Goal: Task Accomplishment & Management: Use online tool/utility

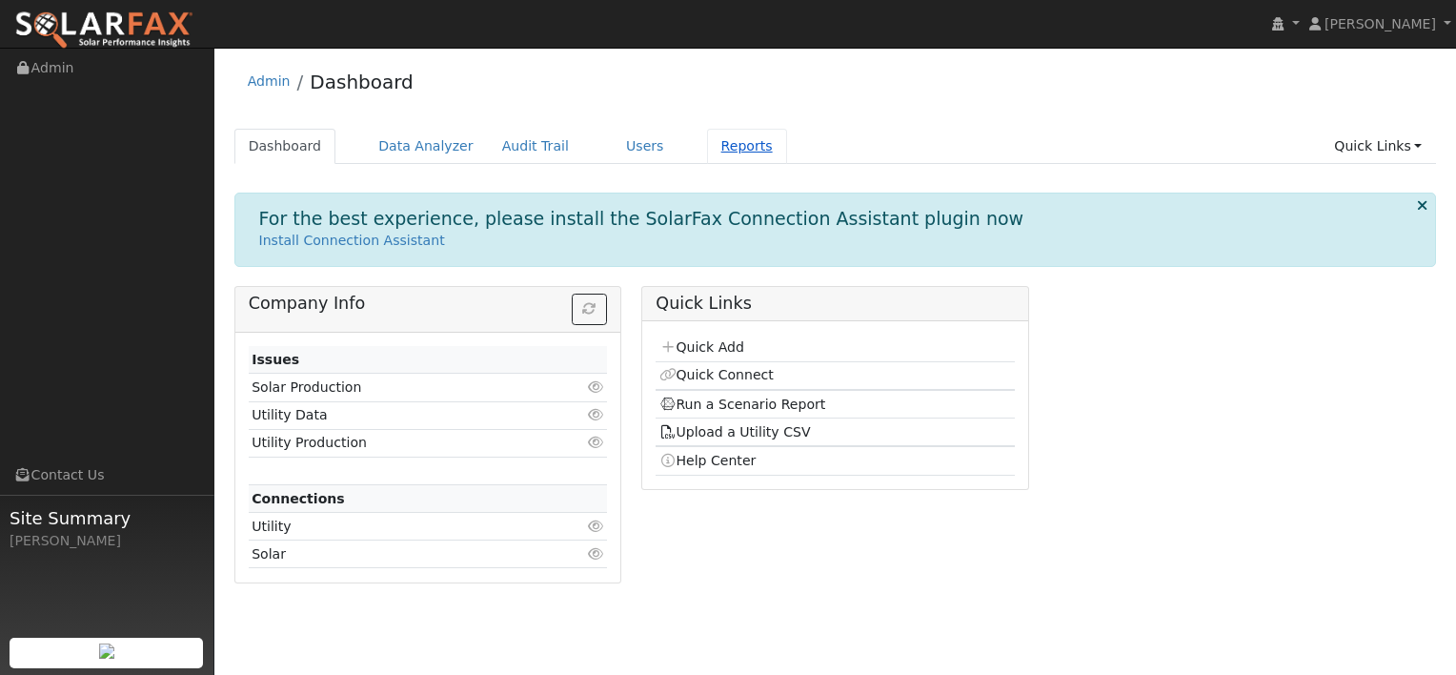
click at [707, 147] on link "Reports" at bounding box center [747, 146] width 80 height 35
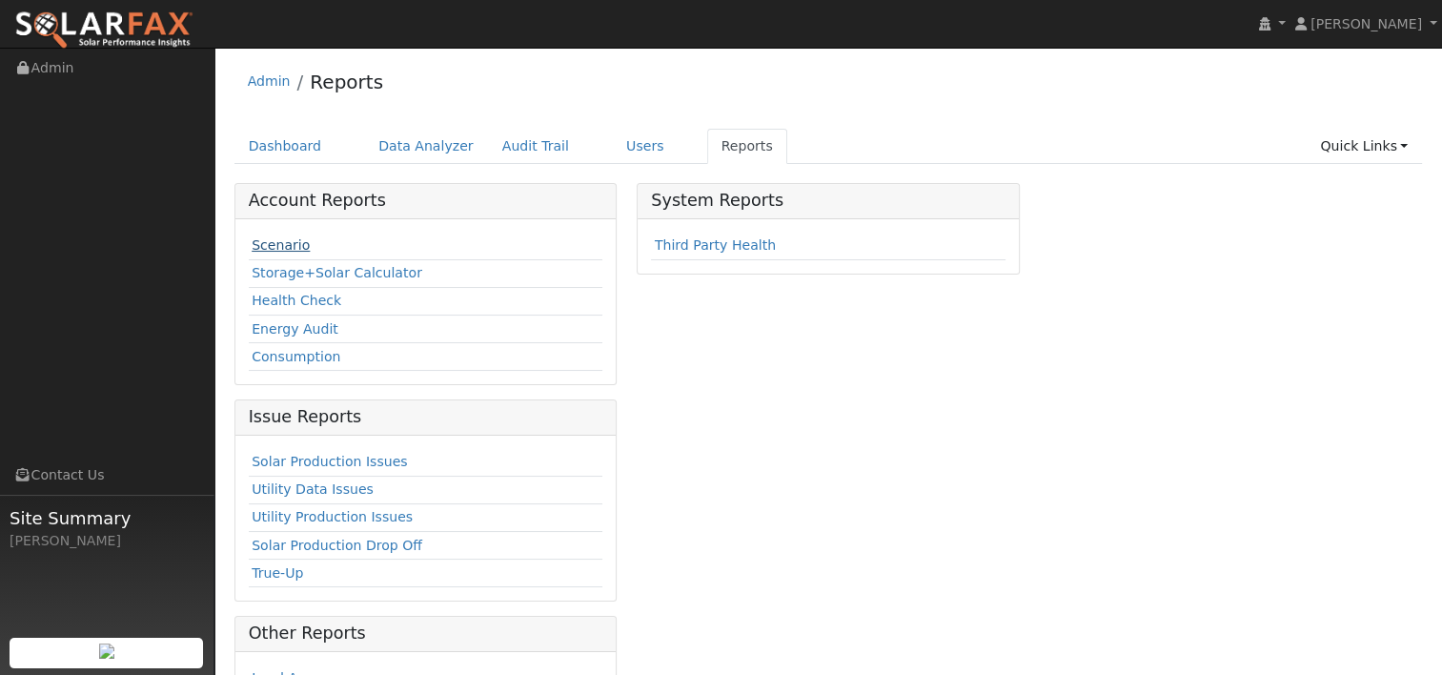
click at [272, 248] on link "Scenario" at bounding box center [281, 244] width 58 height 15
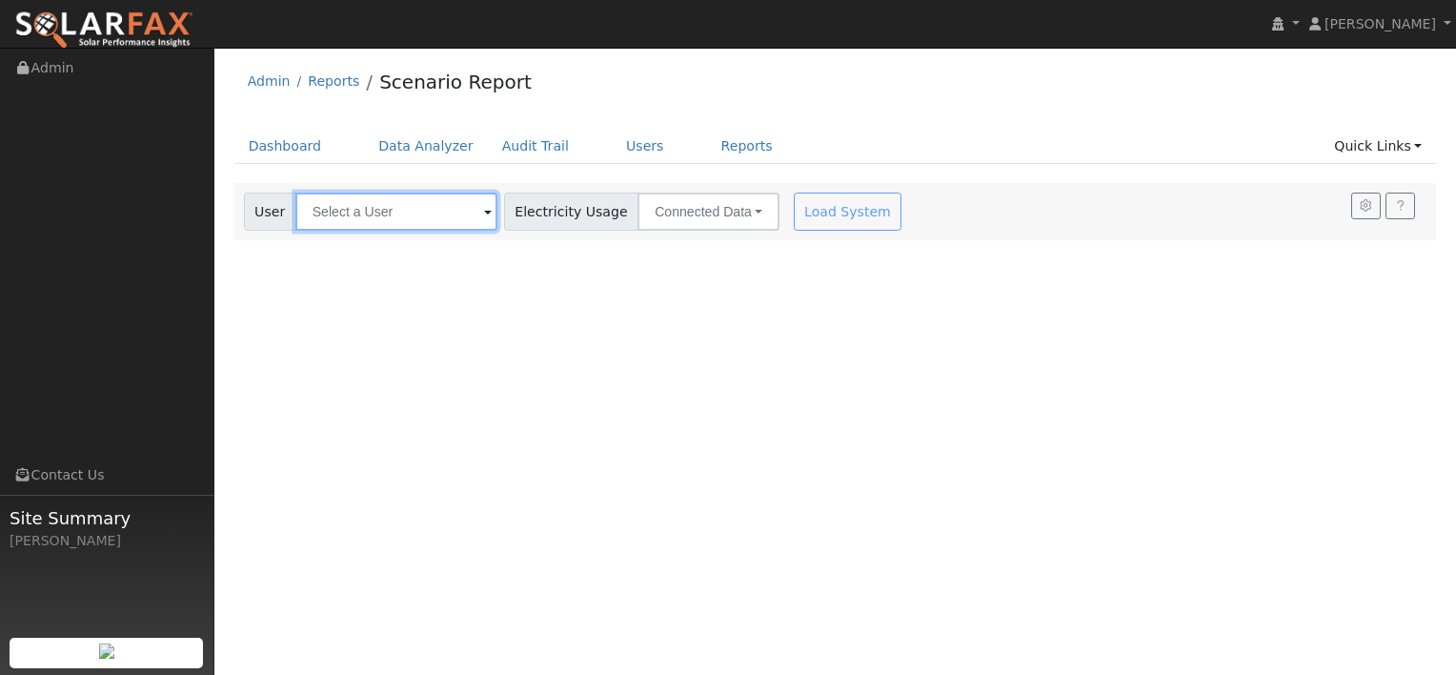
click at [429, 218] on input "text" at bounding box center [396, 212] width 202 height 38
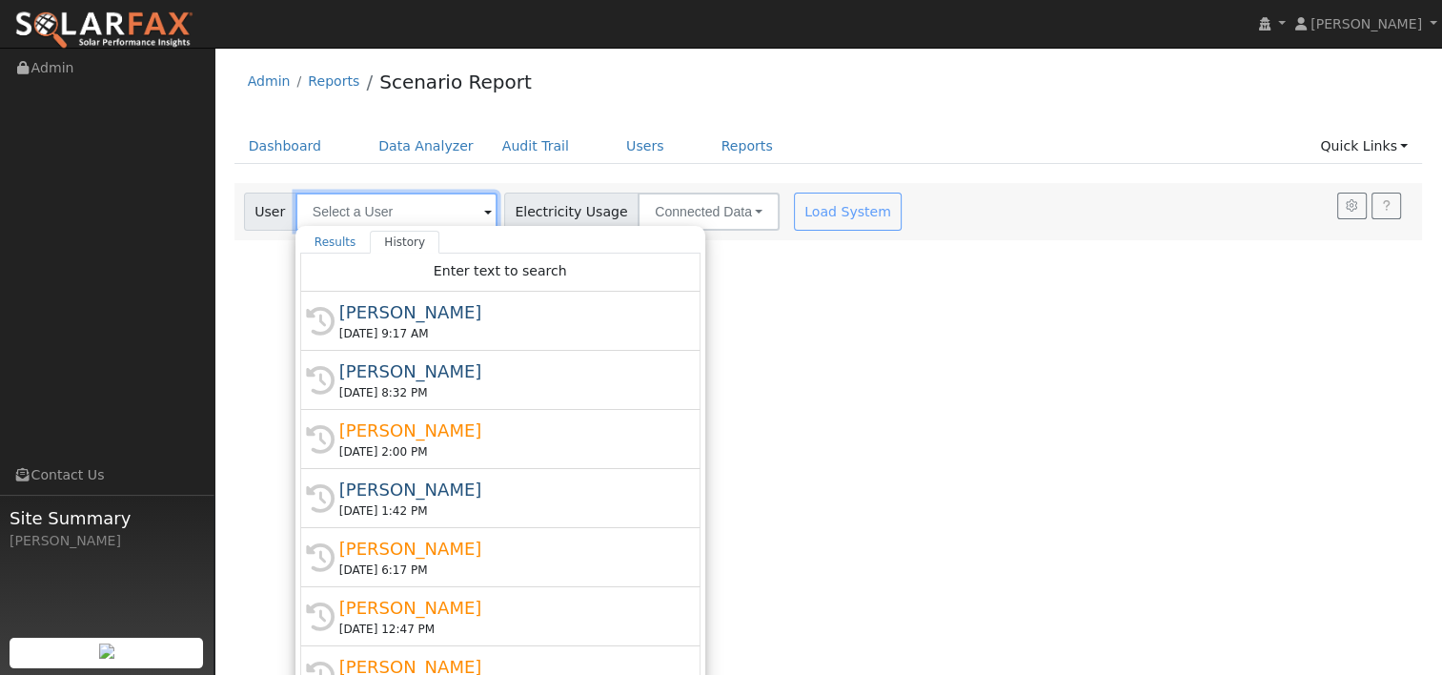
click at [429, 217] on input "text" at bounding box center [396, 212] width 202 height 38
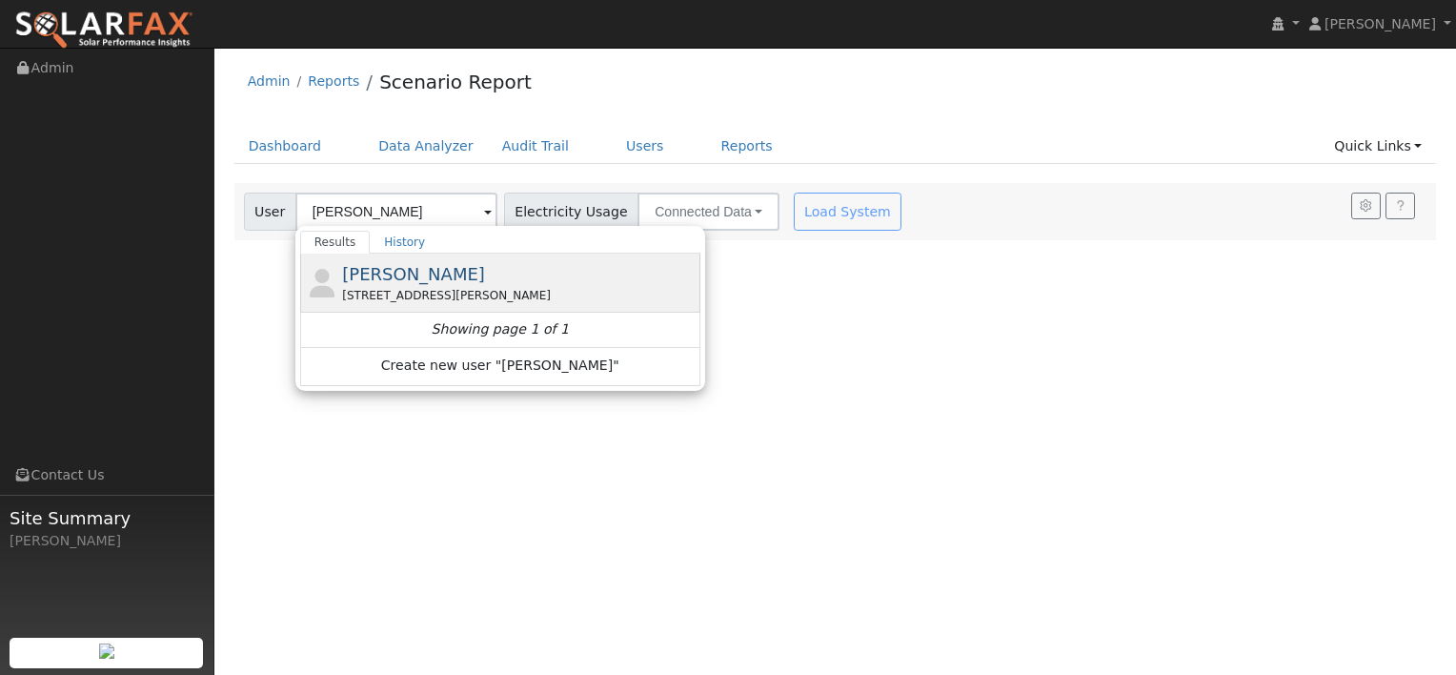
click at [393, 296] on div "3943 Dryden Road, Fremont, CA 94555" at bounding box center [519, 295] width 354 height 17
type input "George Ngo"
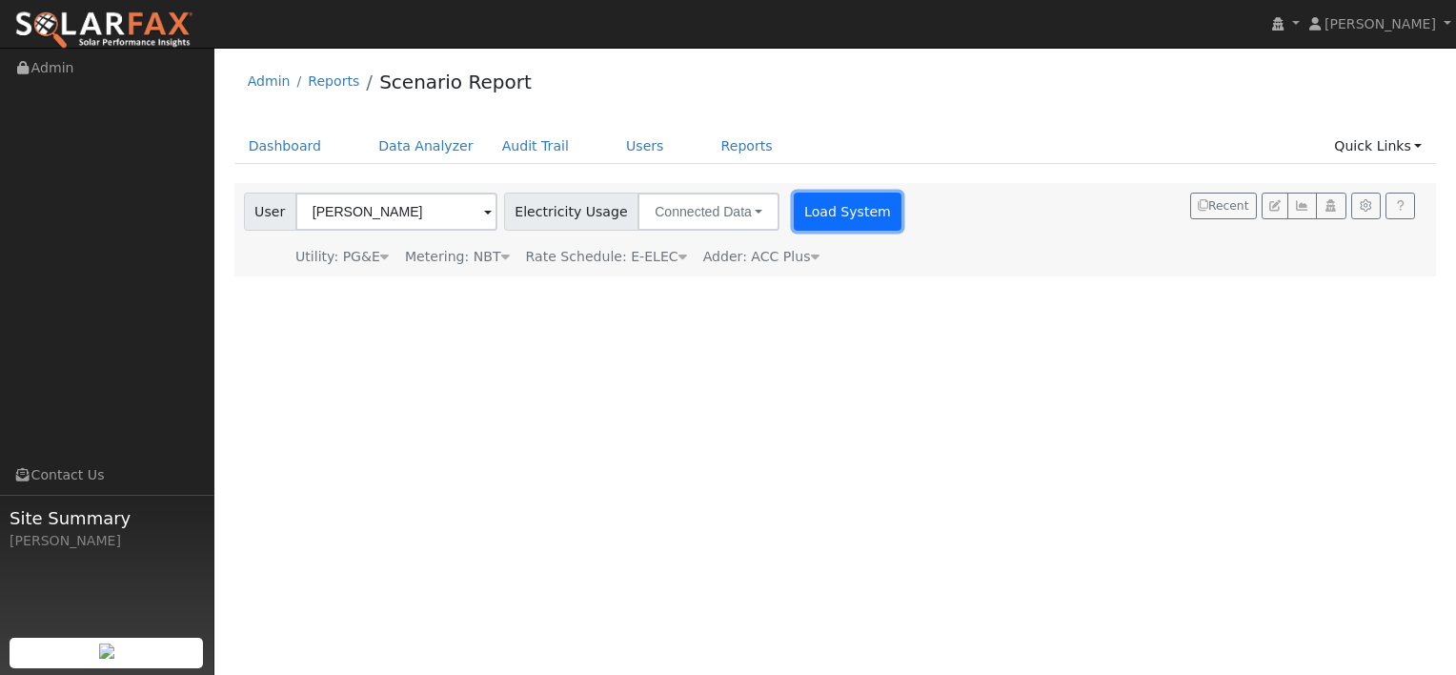
click at [846, 213] on button "Load System" at bounding box center [848, 212] width 109 height 38
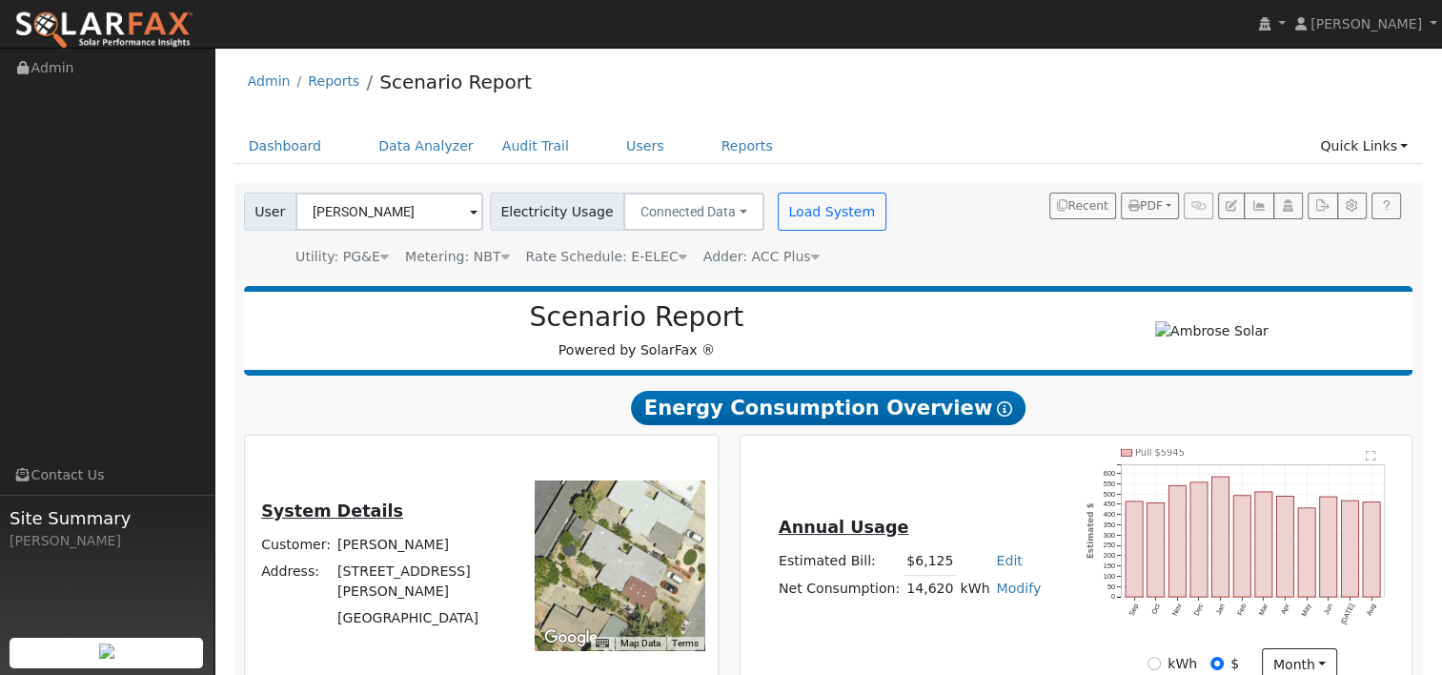
type input "21668"
click at [414, 140] on link "Data Analyzer" at bounding box center [426, 146] width 124 height 35
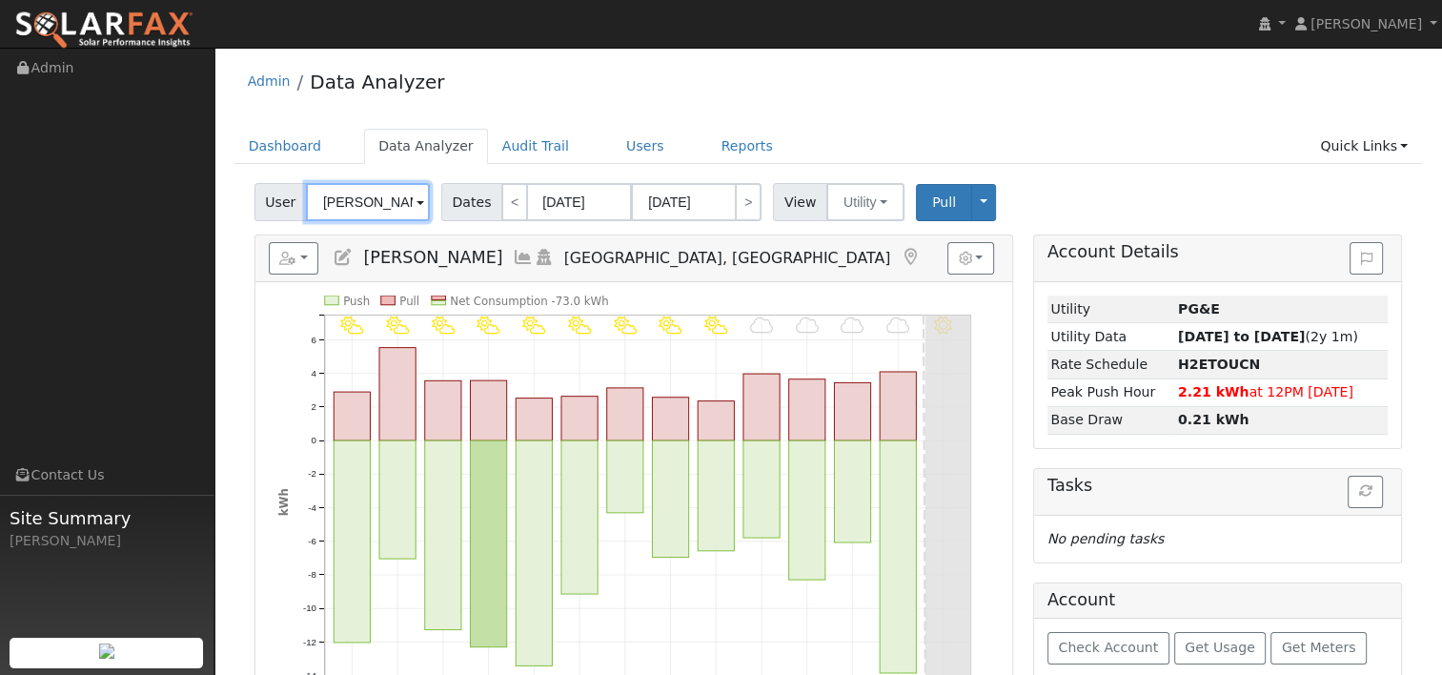
drag, startPoint x: 393, startPoint y: 195, endPoint x: 254, endPoint y: 188, distance: 138.4
click at [254, 188] on div "User Jeanne Lin" at bounding box center [344, 202] width 180 height 38
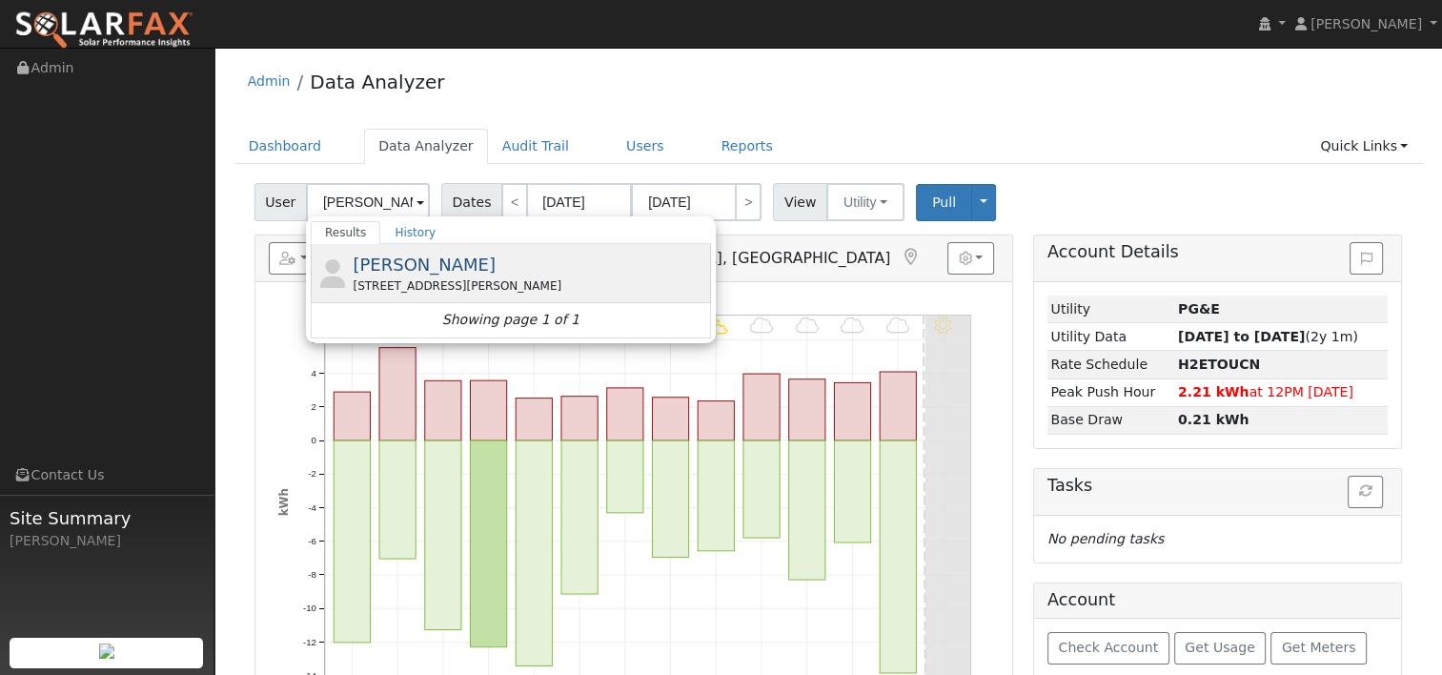
click at [368, 268] on span "George Ngo" at bounding box center [424, 264] width 143 height 20
type input "George Ngo"
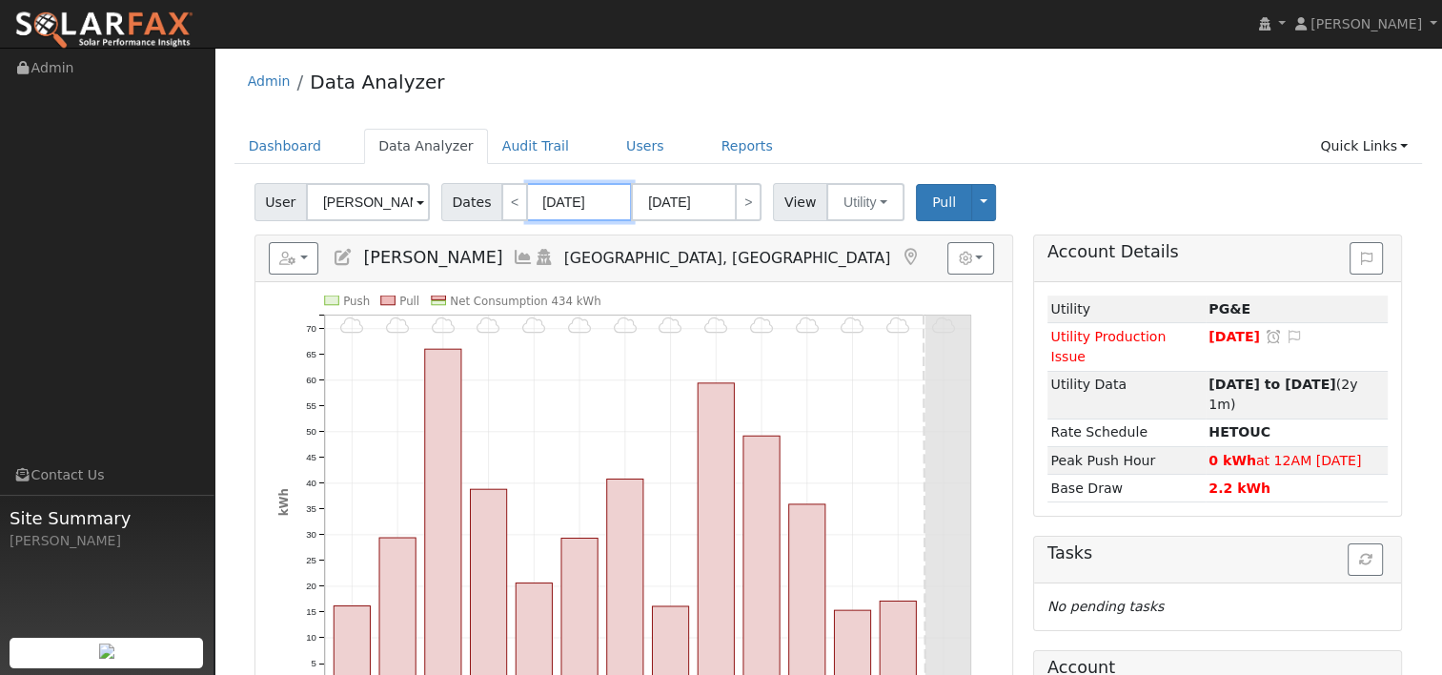
click at [564, 202] on input "09/03/2025" at bounding box center [579, 202] width 105 height 38
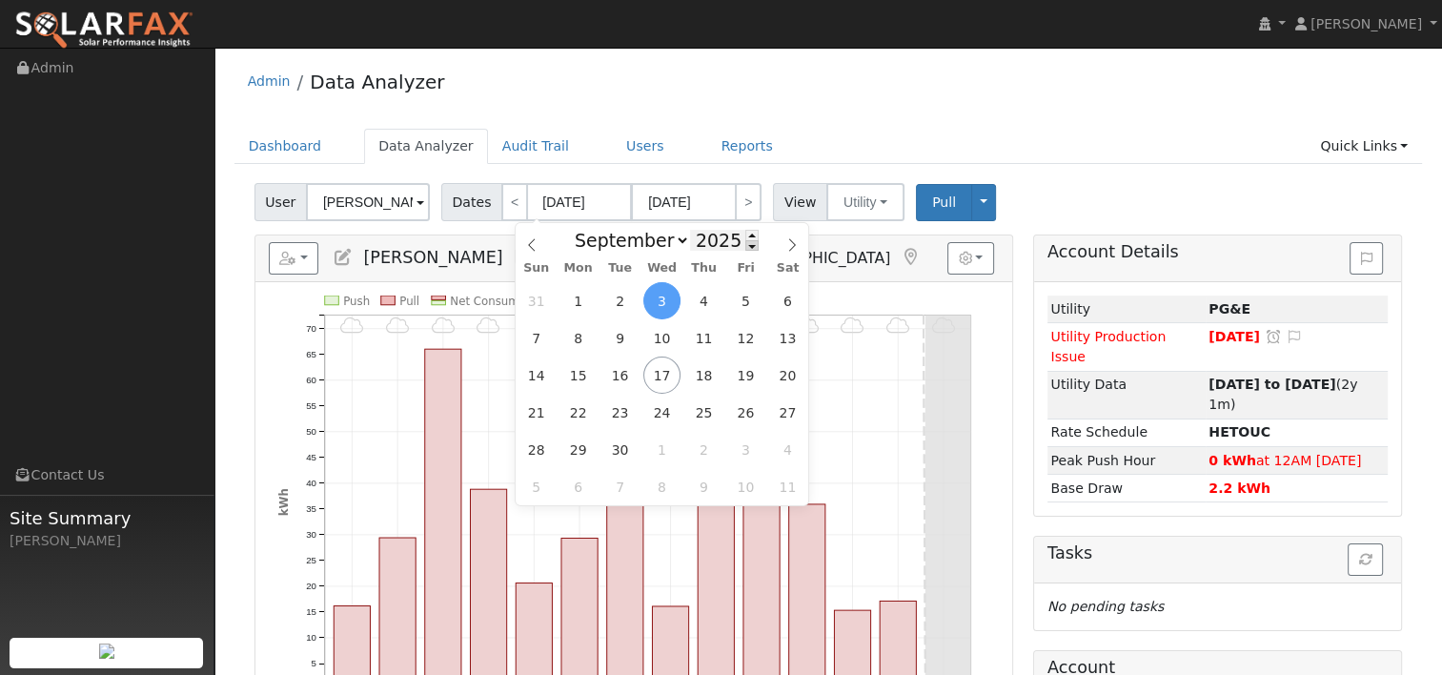
click at [745, 251] on span at bounding box center [751, 245] width 13 height 10
type input "2024"
click at [587, 372] on span "16" at bounding box center [577, 374] width 37 height 37
type input "09/16/2024"
type input "09/29/2024"
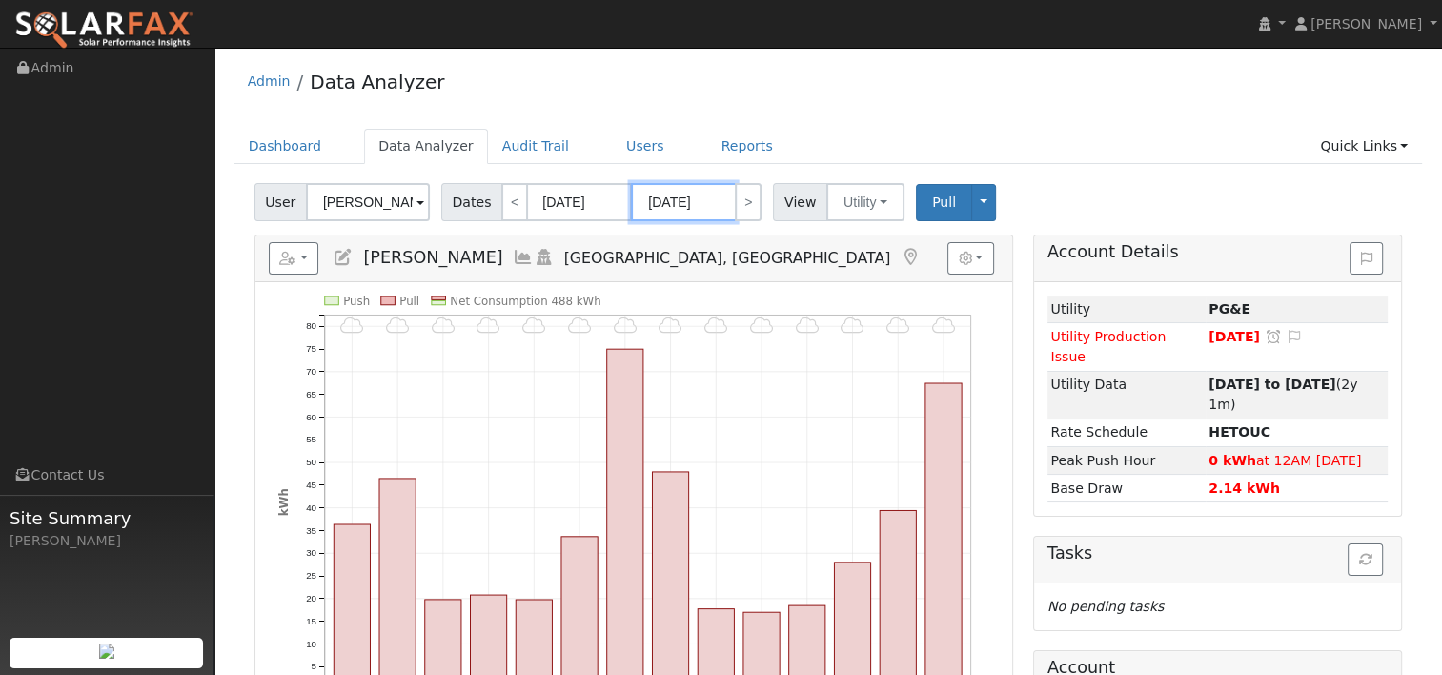
click at [700, 204] on input "09/29/2024" at bounding box center [683, 202] width 105 height 38
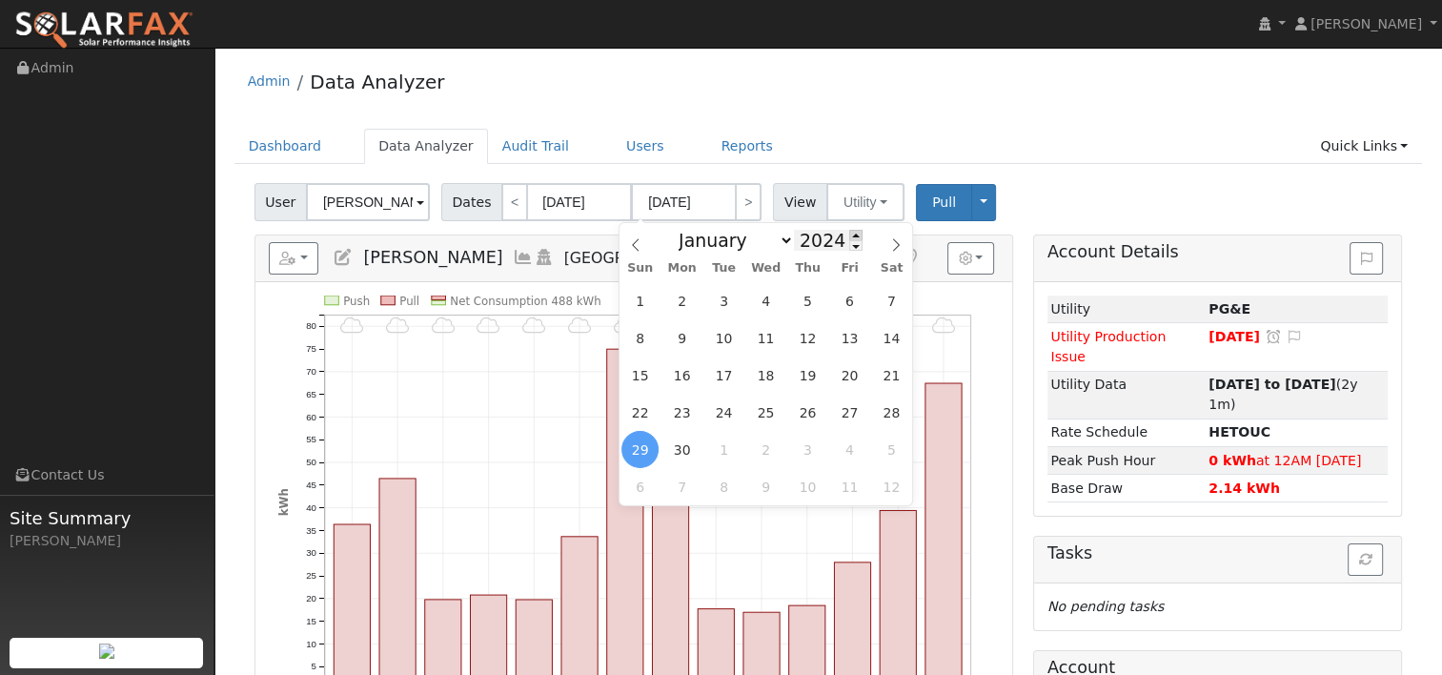
click at [849, 234] on span at bounding box center [855, 235] width 13 height 10
type input "2025"
click at [680, 370] on span "15" at bounding box center [681, 374] width 37 height 37
type input "09/15/2025"
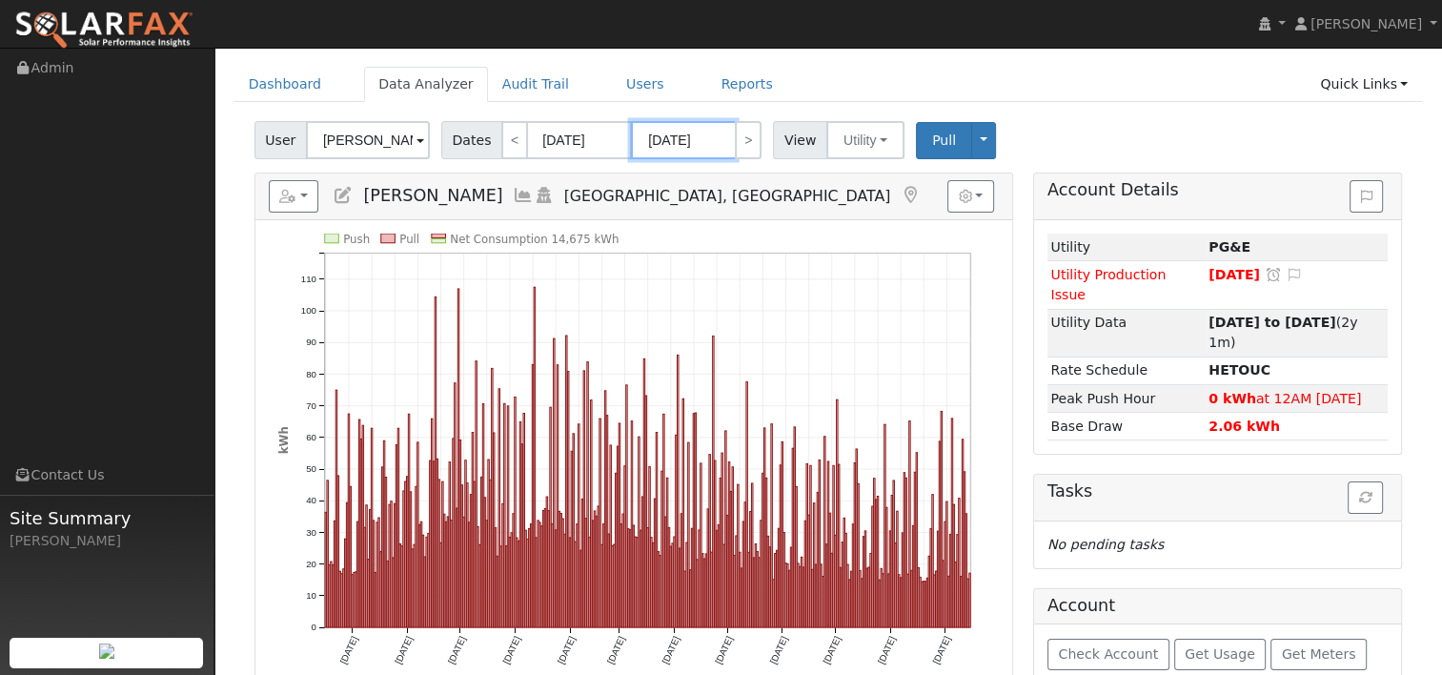
scroll to position [95, 0]
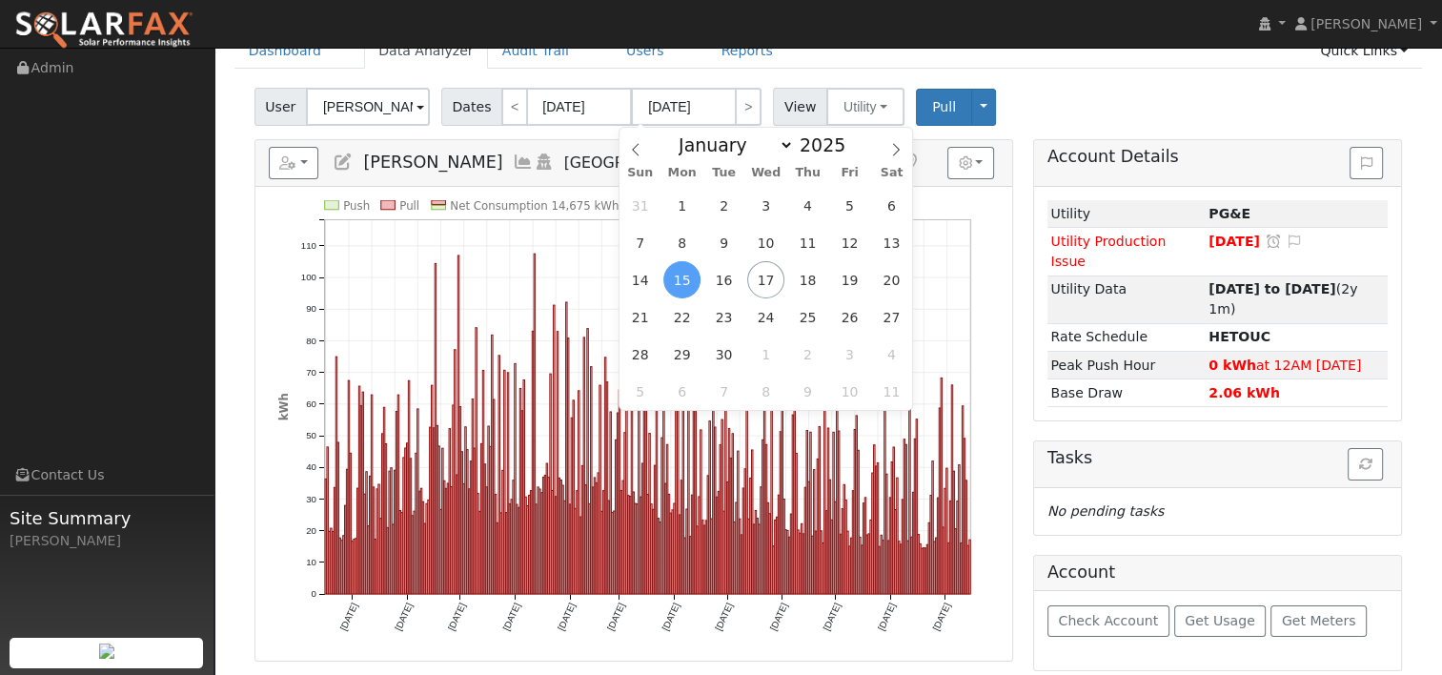
click at [1117, 76] on div "Dashboard Data Analyzer Audit Trail Users Reports Quick Links Quick Add Quick C…" at bounding box center [828, 60] width 1188 height 54
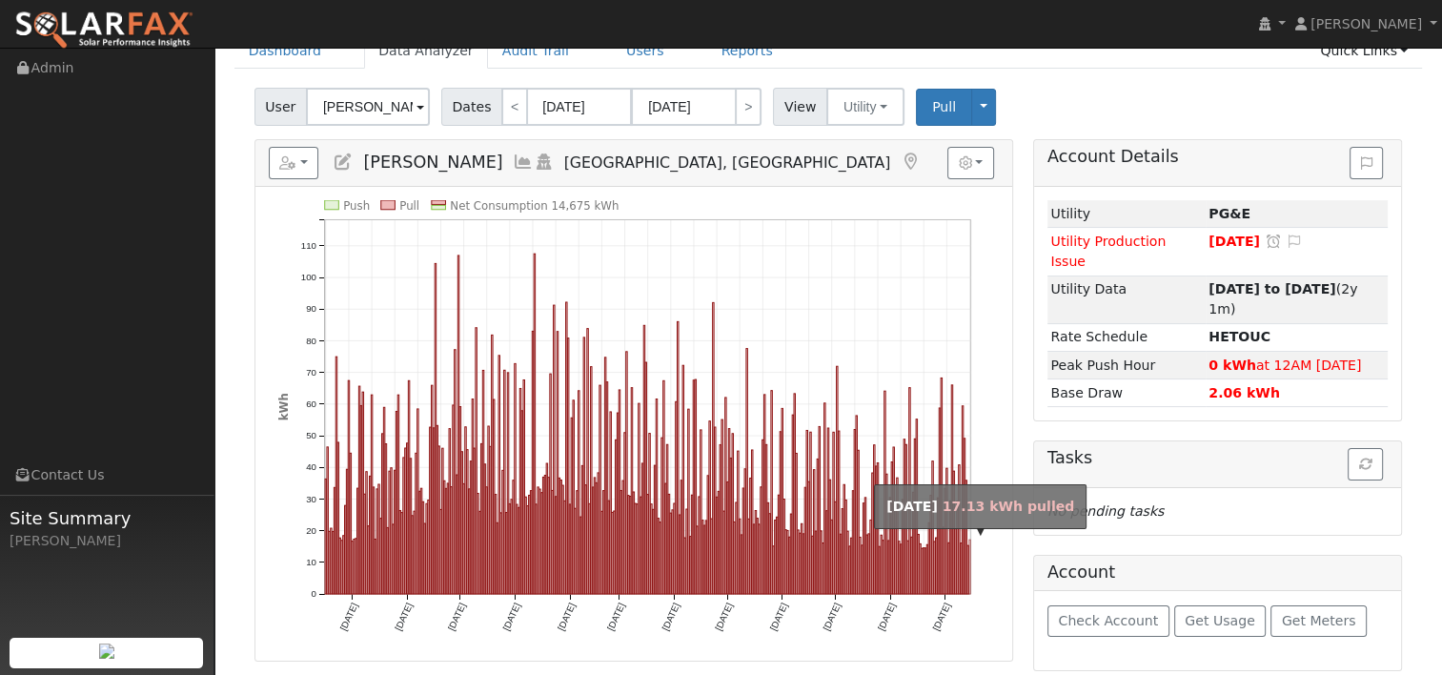
click at [969, 552] on rect "onclick=""" at bounding box center [968, 566] width 1 height 54
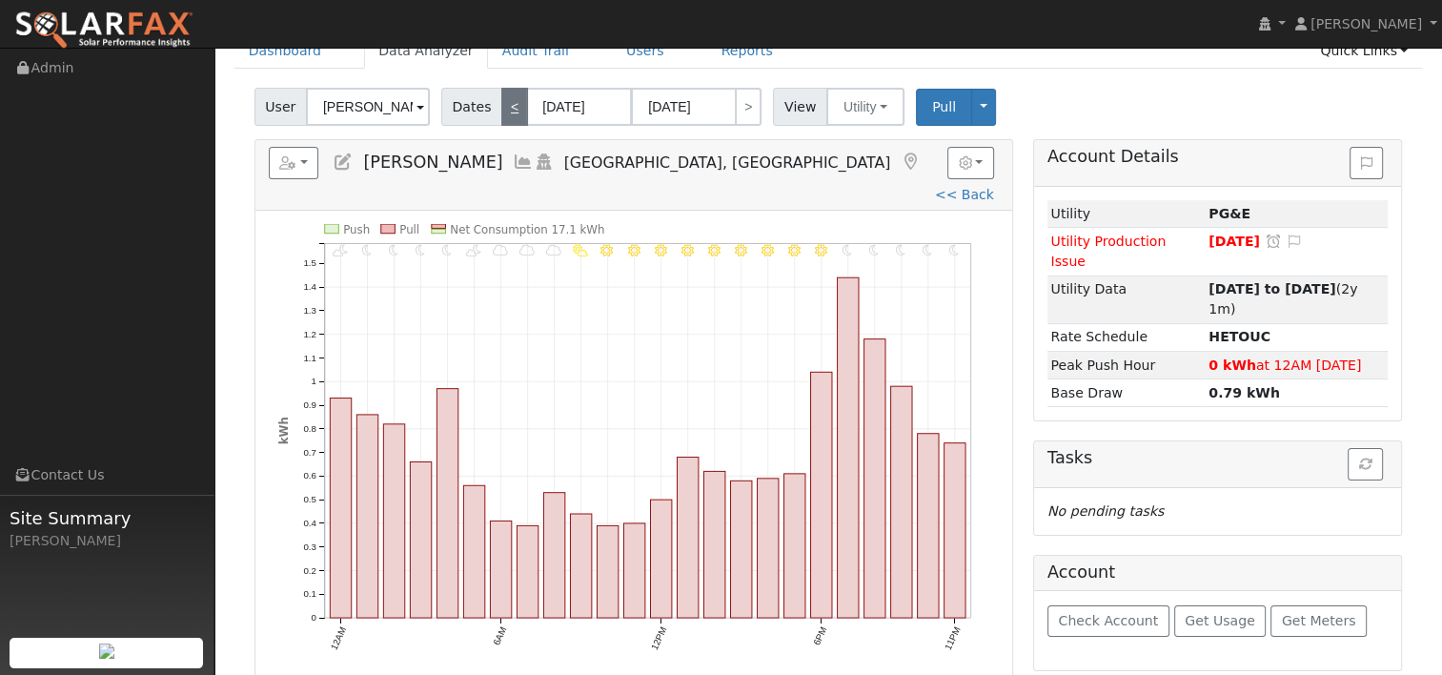
click at [505, 105] on link "<" at bounding box center [514, 107] width 27 height 38
type input "09/14/2025"
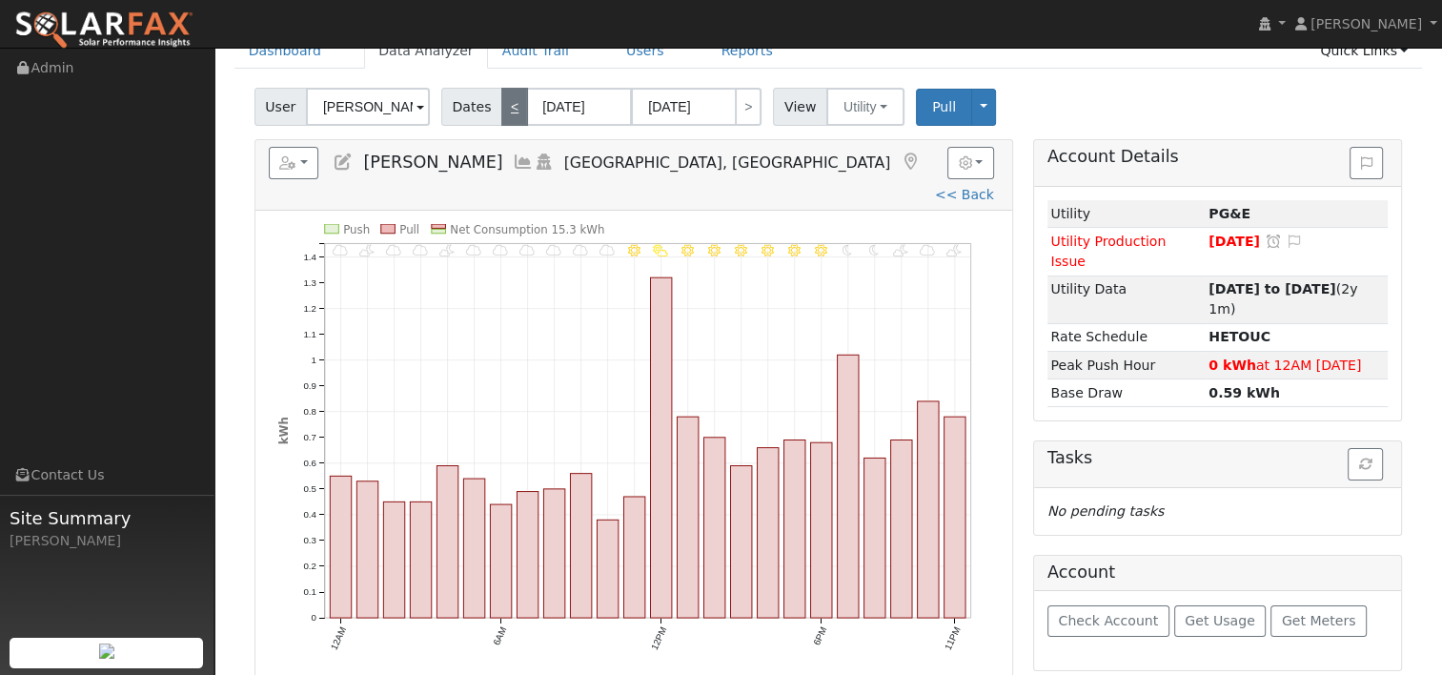
click at [505, 105] on link "<" at bounding box center [514, 107] width 27 height 38
type input "09/13/2025"
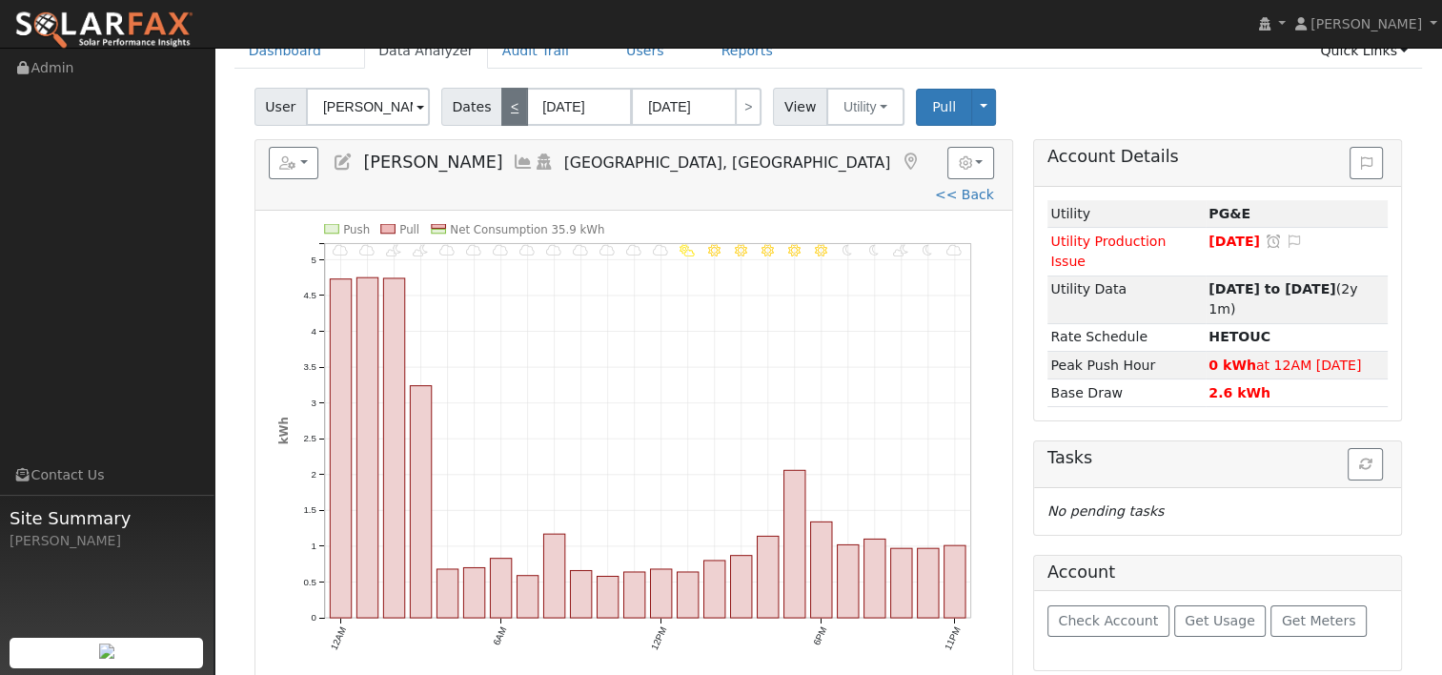
click at [513, 114] on link "<" at bounding box center [514, 107] width 27 height 38
type input "09/12/2025"
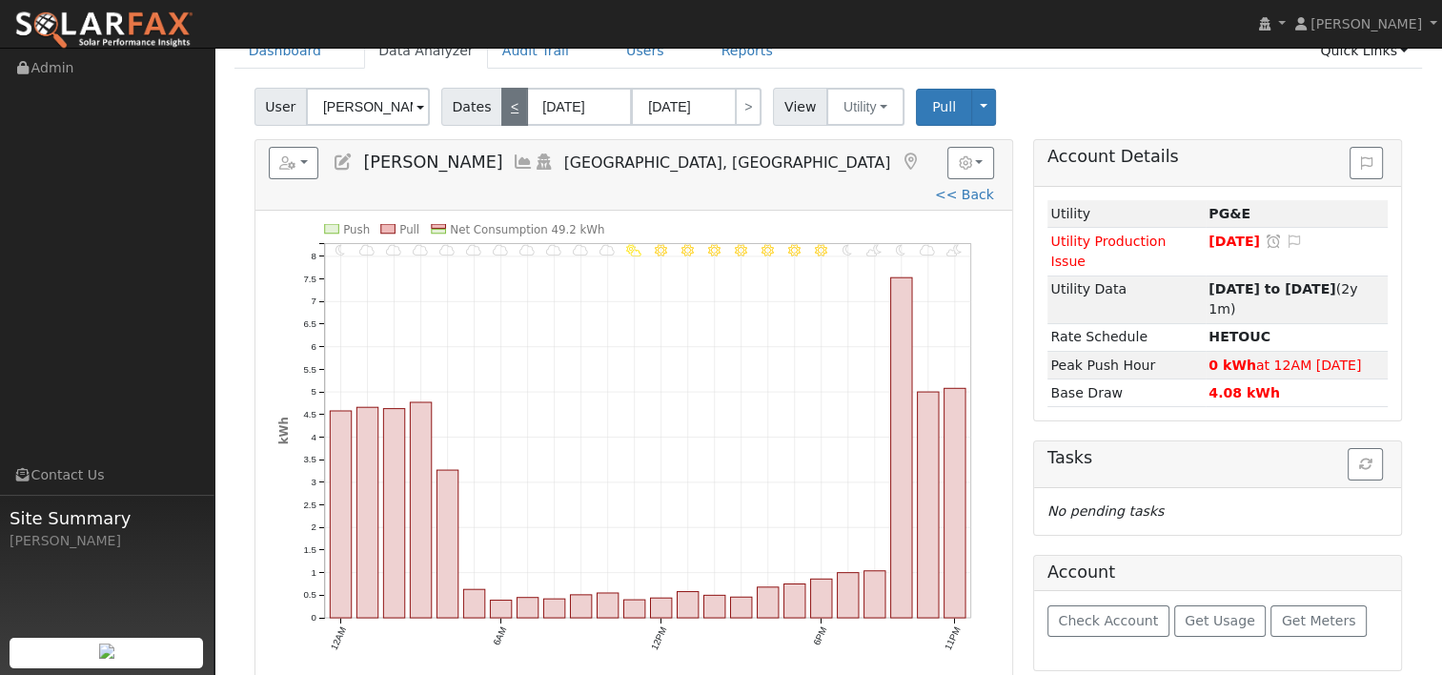
click at [509, 108] on link "<" at bounding box center [514, 107] width 27 height 38
type input "09/11/2025"
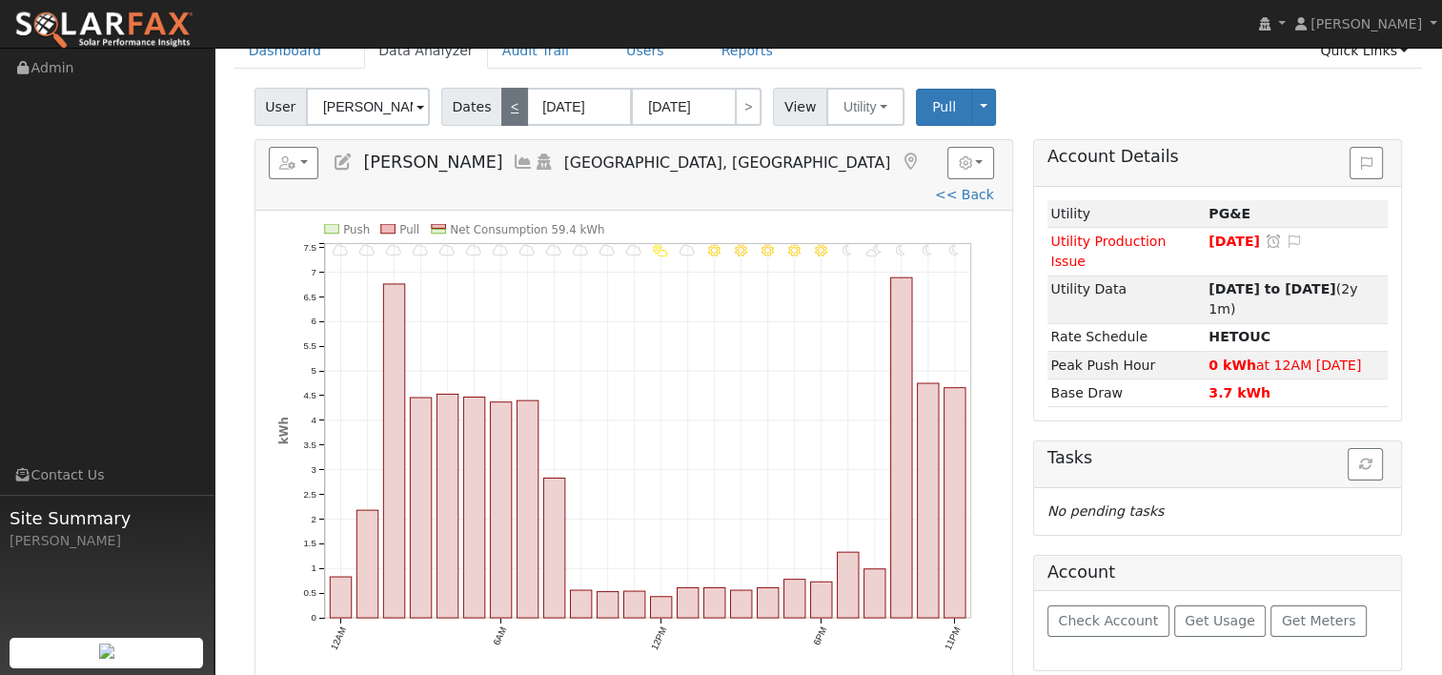
click at [503, 114] on link "<" at bounding box center [514, 107] width 27 height 38
type input "09/10/2025"
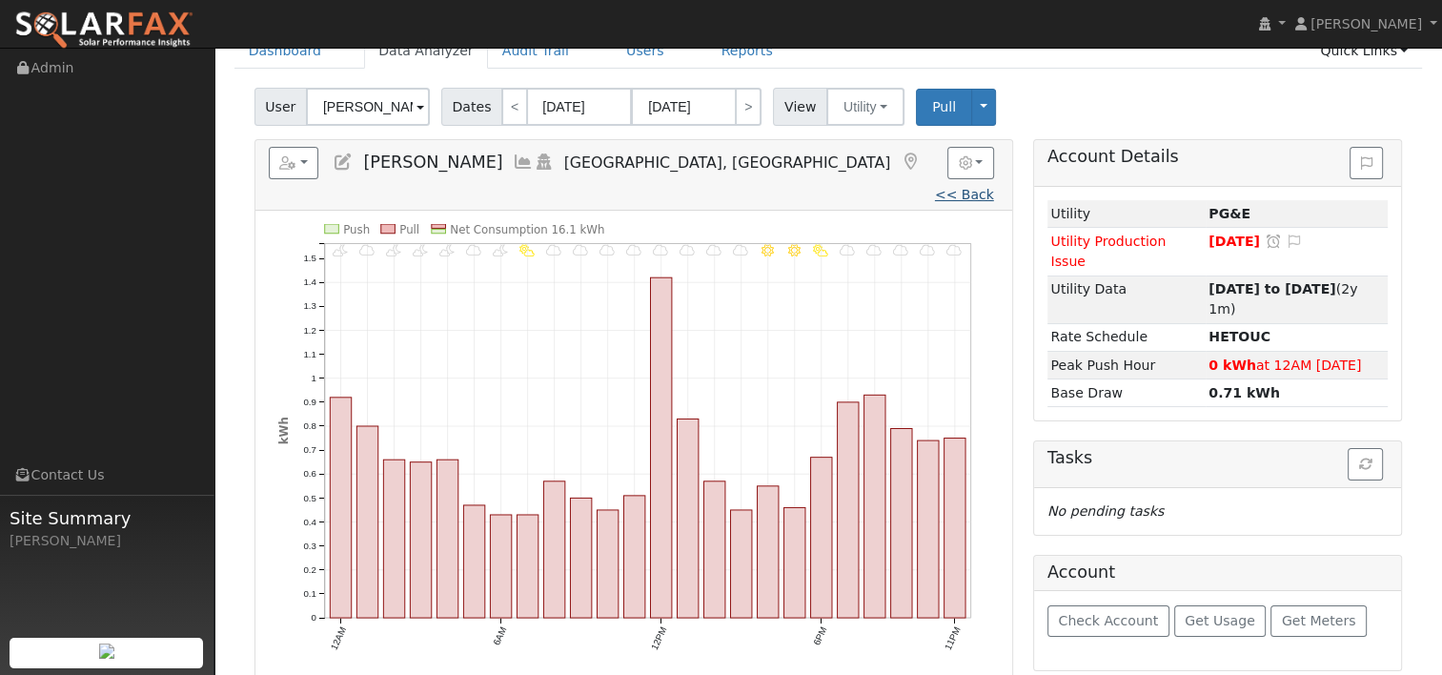
click at [935, 187] on link "<< Back" at bounding box center [964, 194] width 59 height 15
type input "09/16/2024"
type input "09/15/2025"
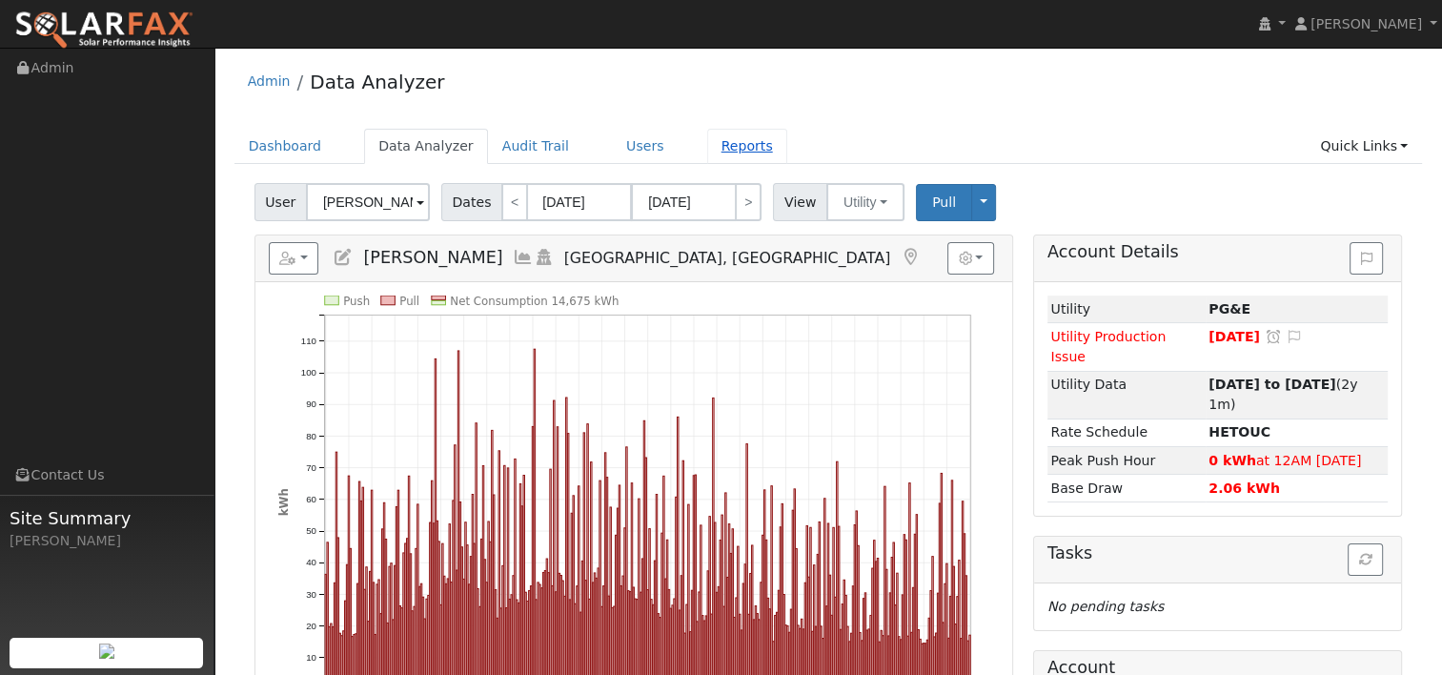
click at [707, 147] on link "Reports" at bounding box center [747, 146] width 80 height 35
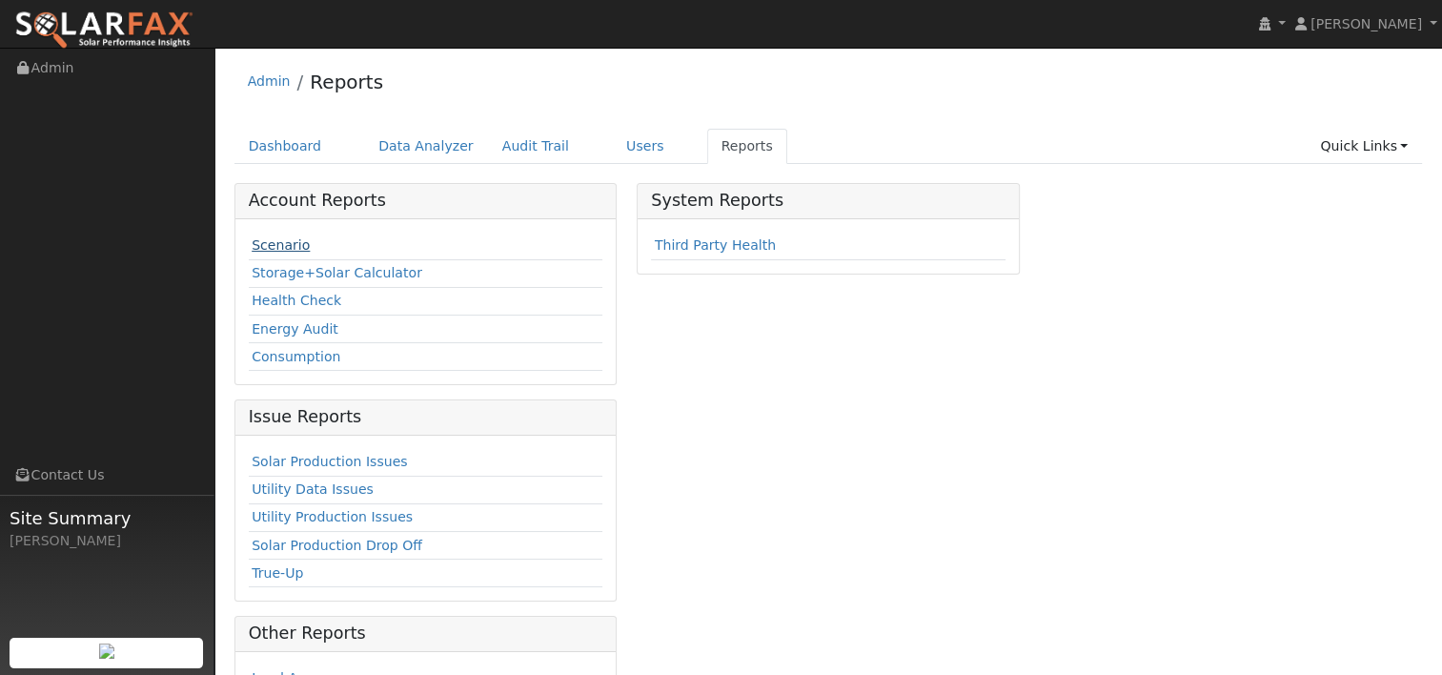
click at [259, 246] on link "Scenario" at bounding box center [281, 244] width 58 height 15
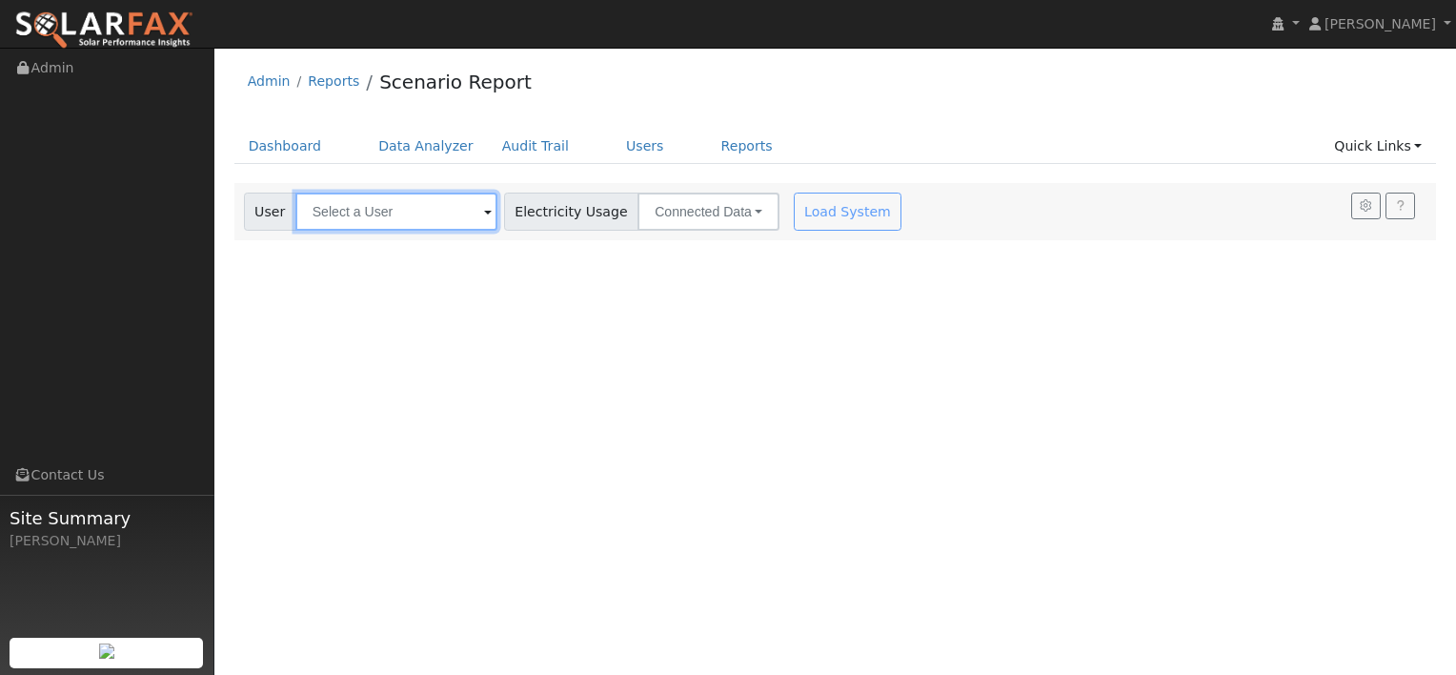
click at [438, 197] on input "text" at bounding box center [396, 212] width 202 height 38
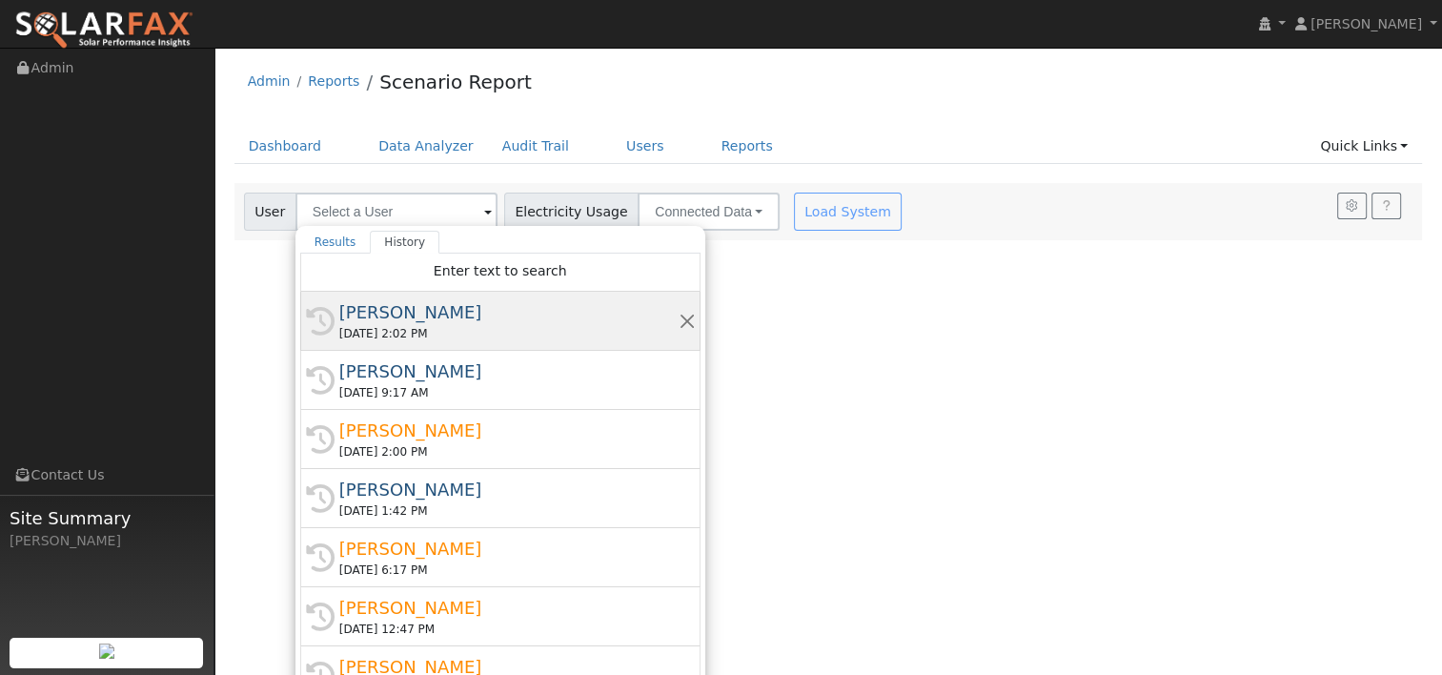
click at [388, 325] on div "[DATE] 2:02 PM" at bounding box center [508, 333] width 339 height 17
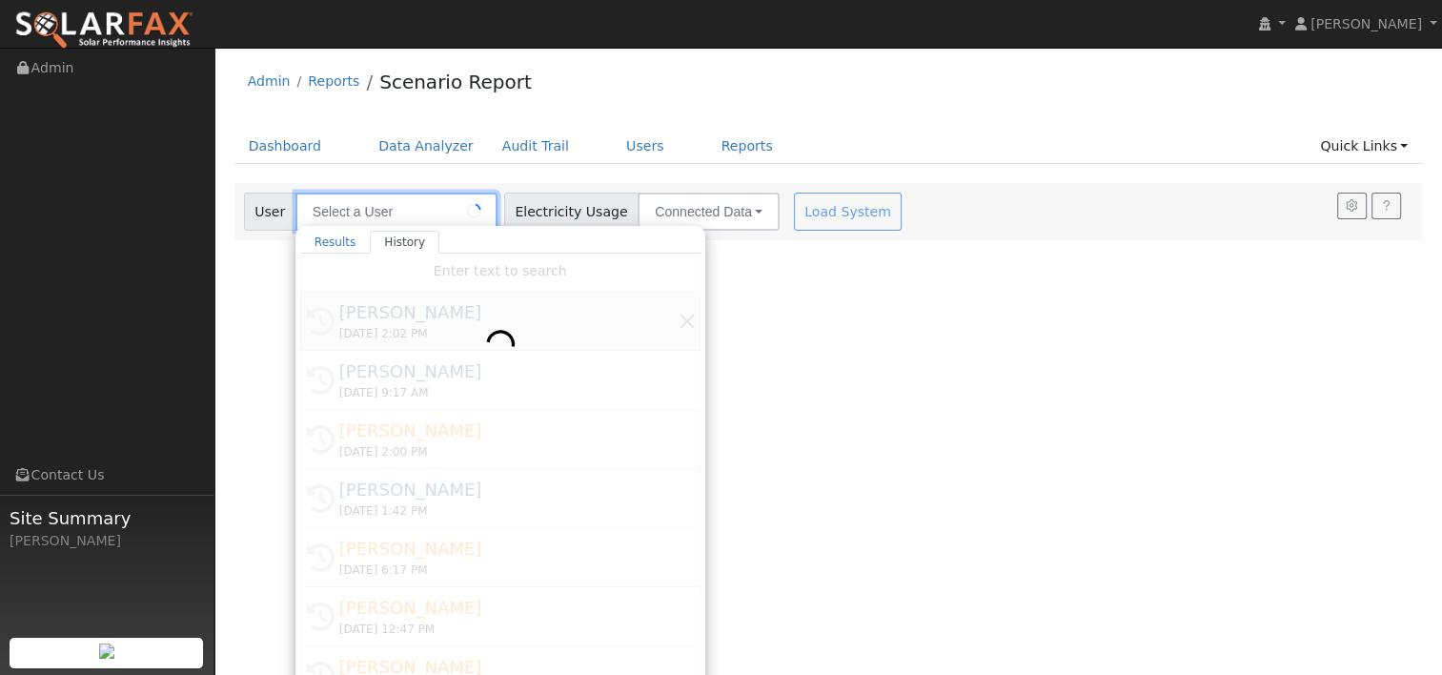
type input "[PERSON_NAME]"
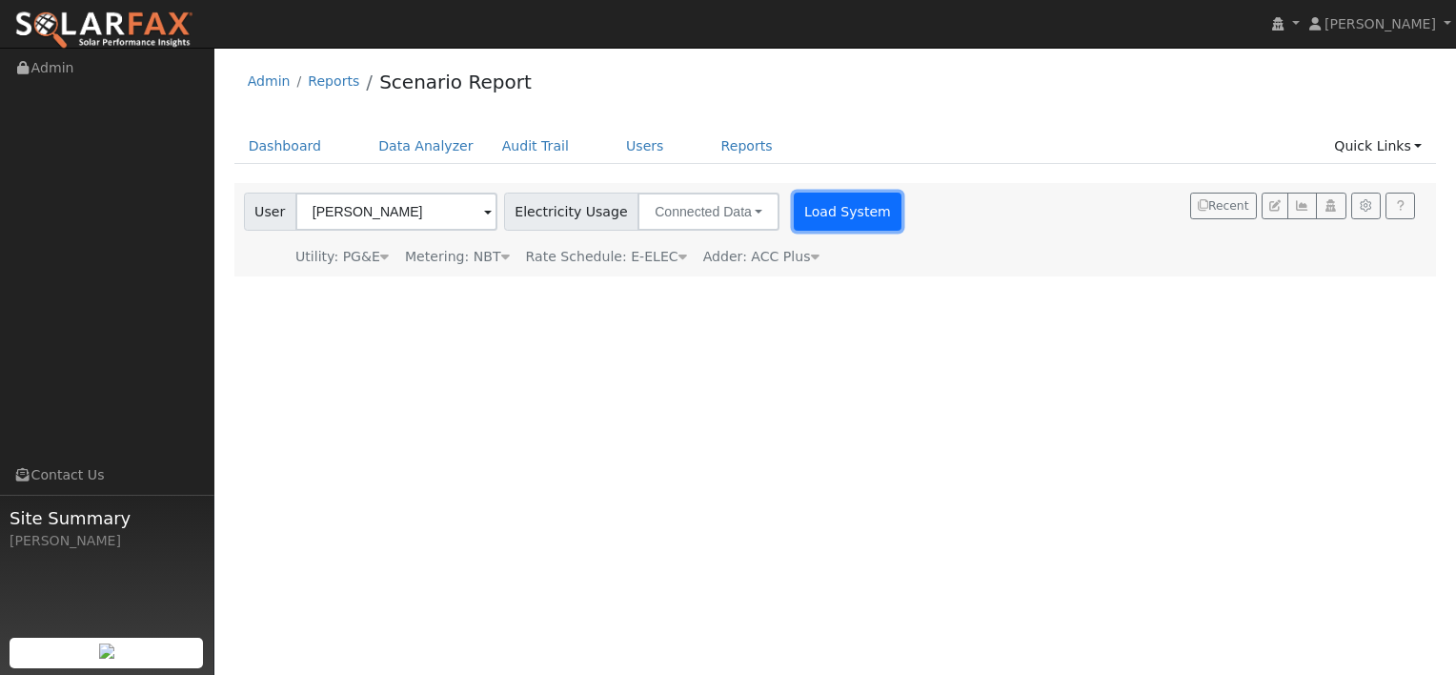
click at [801, 208] on button "Load System" at bounding box center [848, 212] width 109 height 38
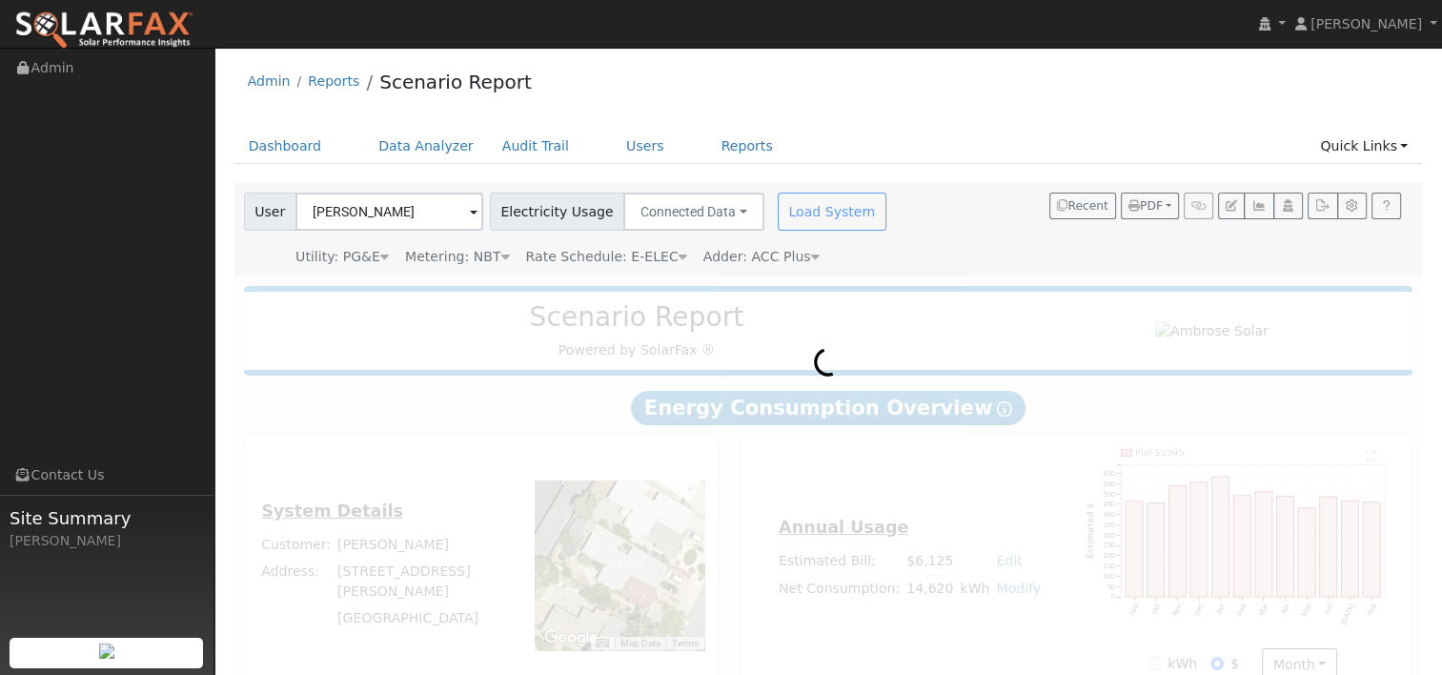
scroll to position [38, 0]
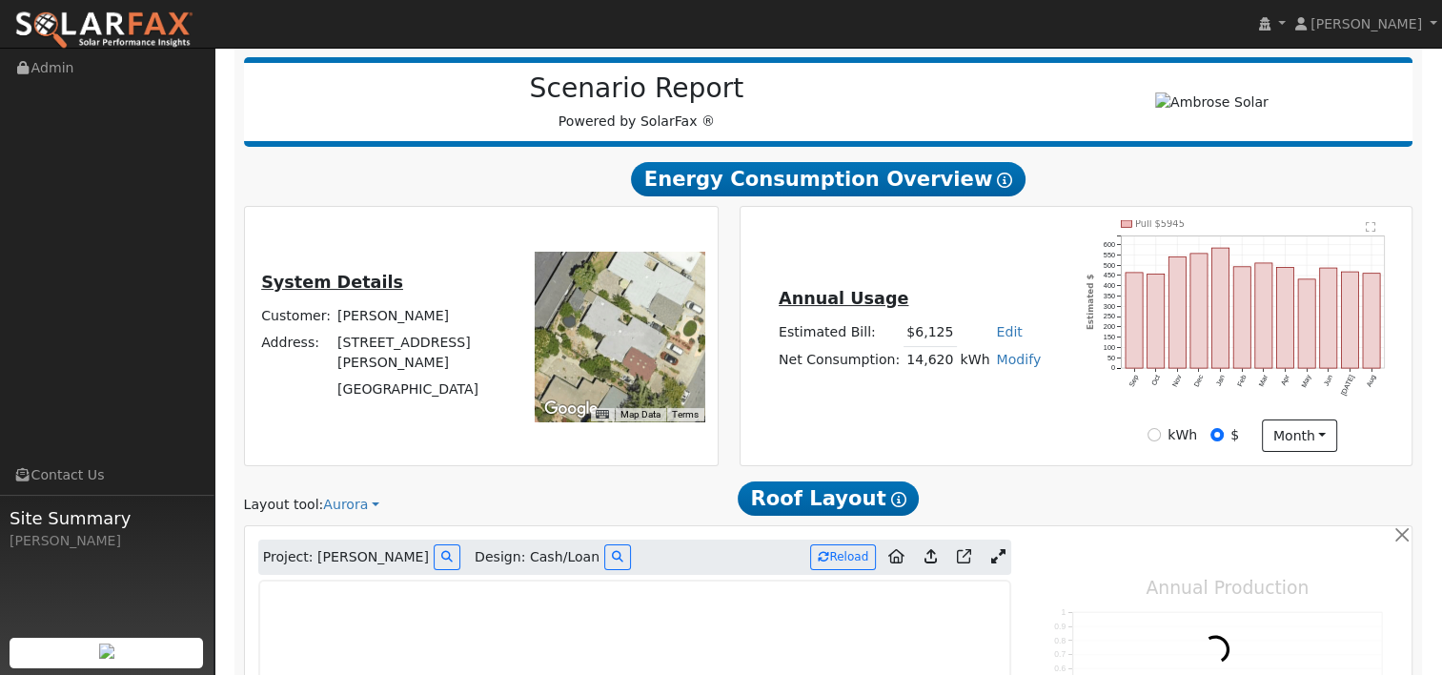
type input "21668"
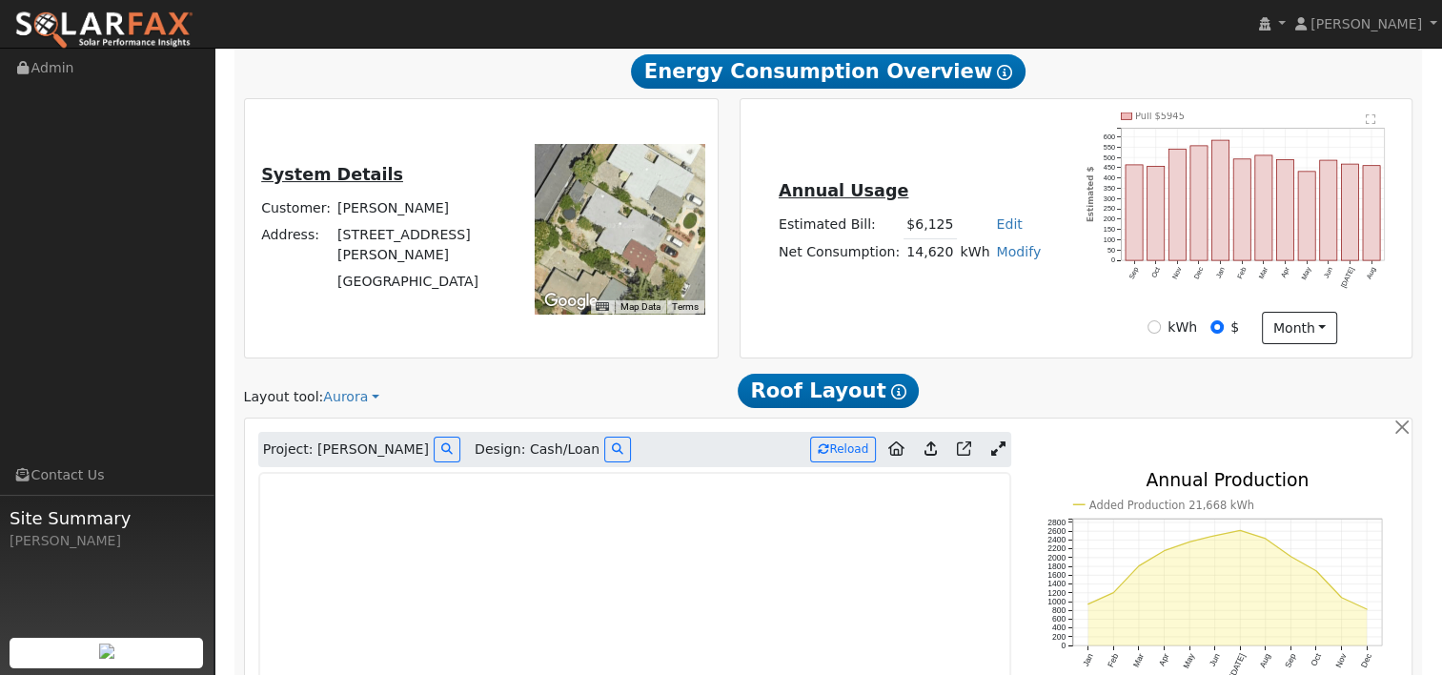
scroll to position [610, 0]
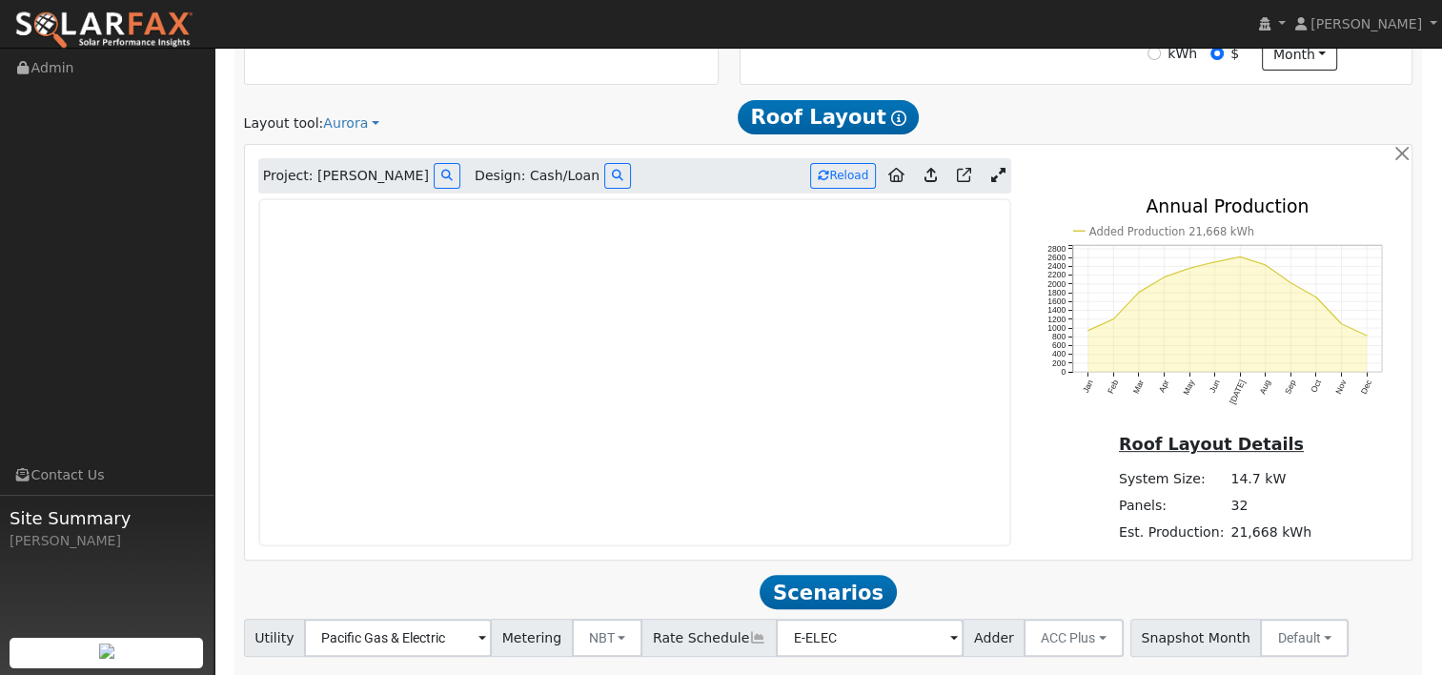
click at [997, 169] on icon at bounding box center [997, 175] width 14 height 14
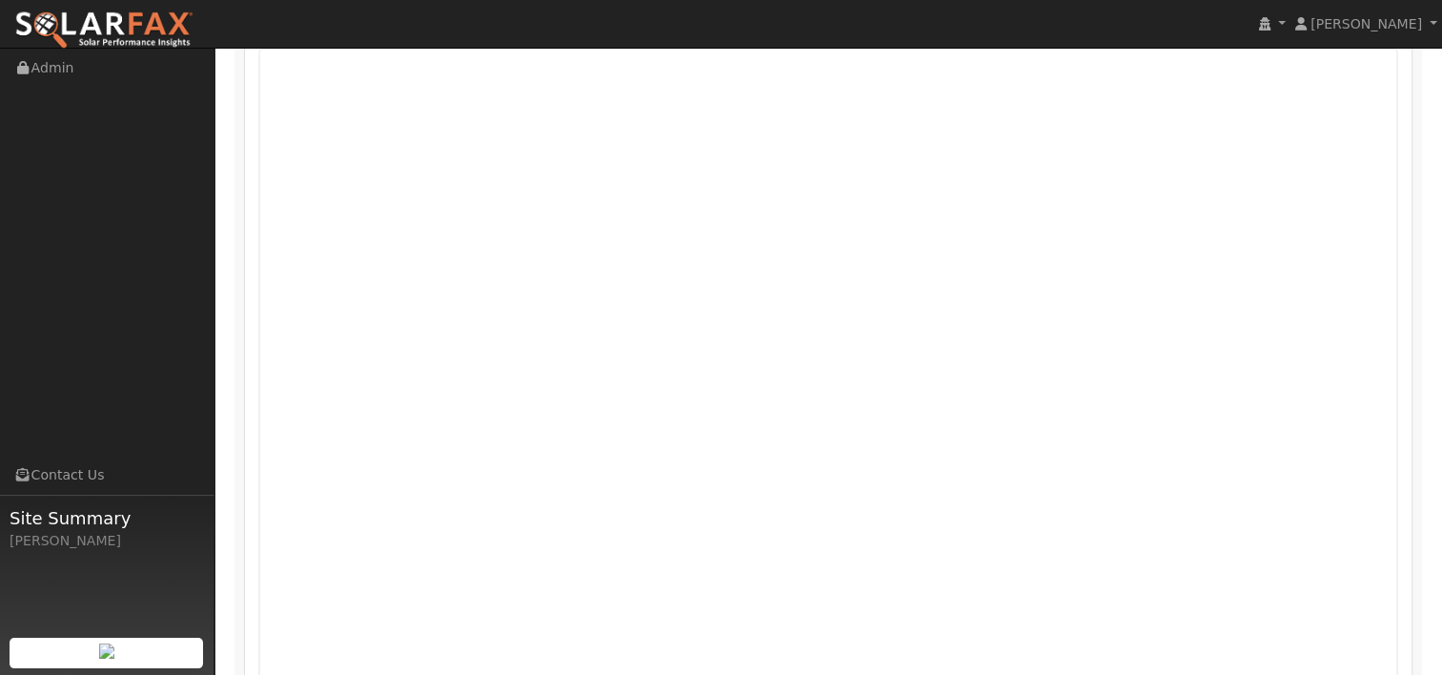
scroll to position [759, 0]
